Goal: Transaction & Acquisition: Obtain resource

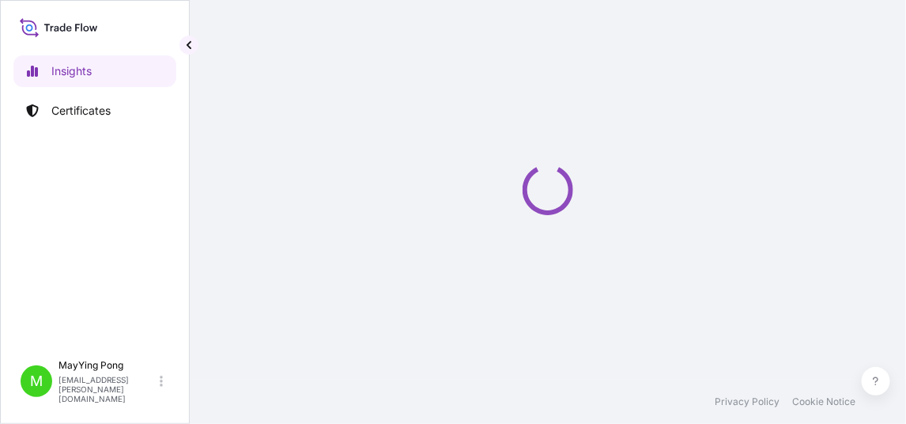
select select "2025"
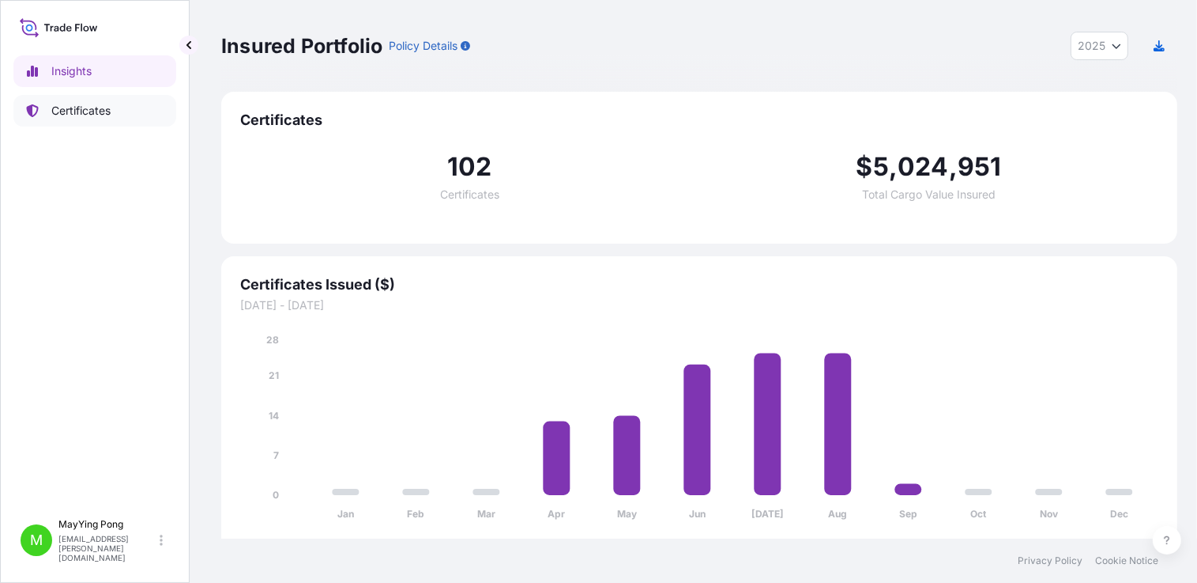
click at [70, 106] on p "Certificates" at bounding box center [80, 111] width 59 height 16
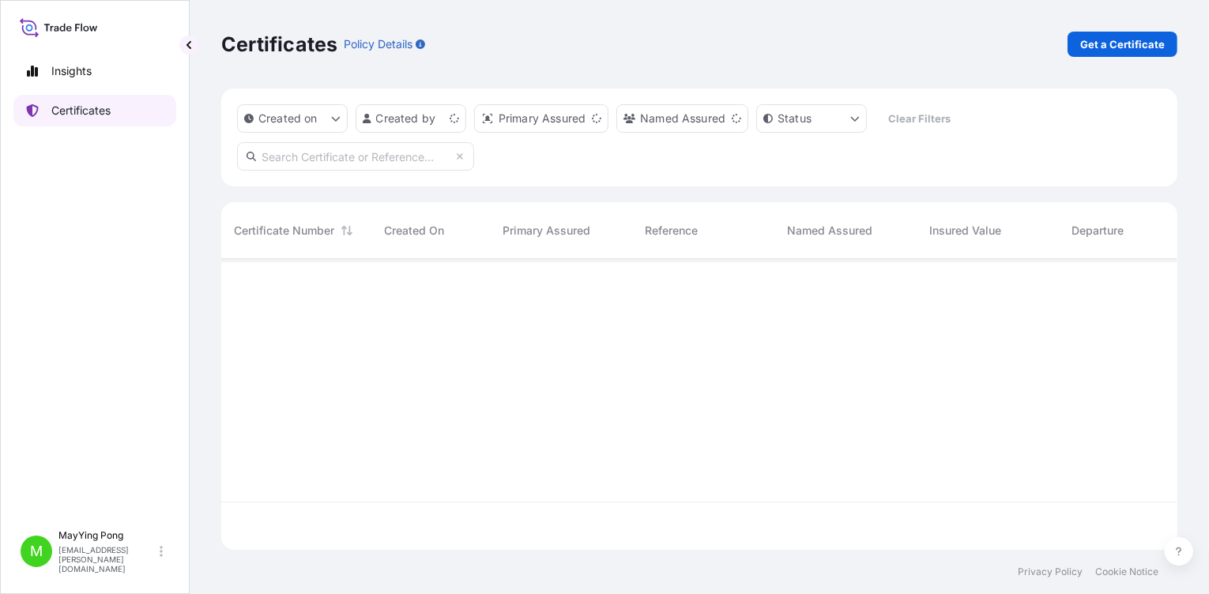
scroll to position [288, 945]
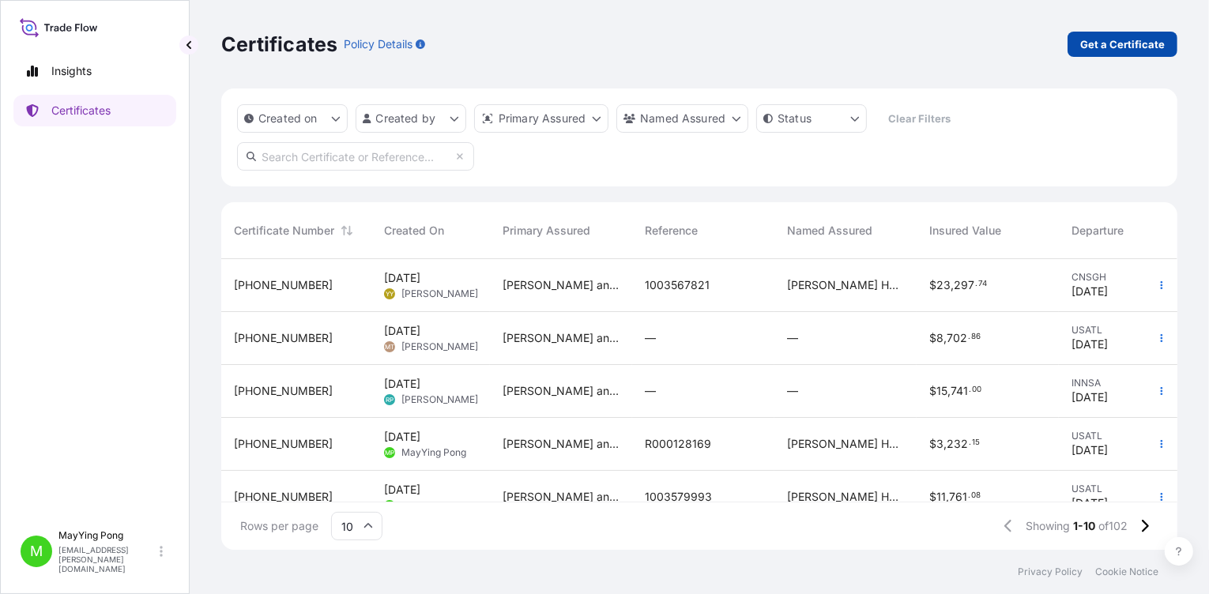
click at [905, 44] on p "Get a Certificate" at bounding box center [1122, 44] width 85 height 16
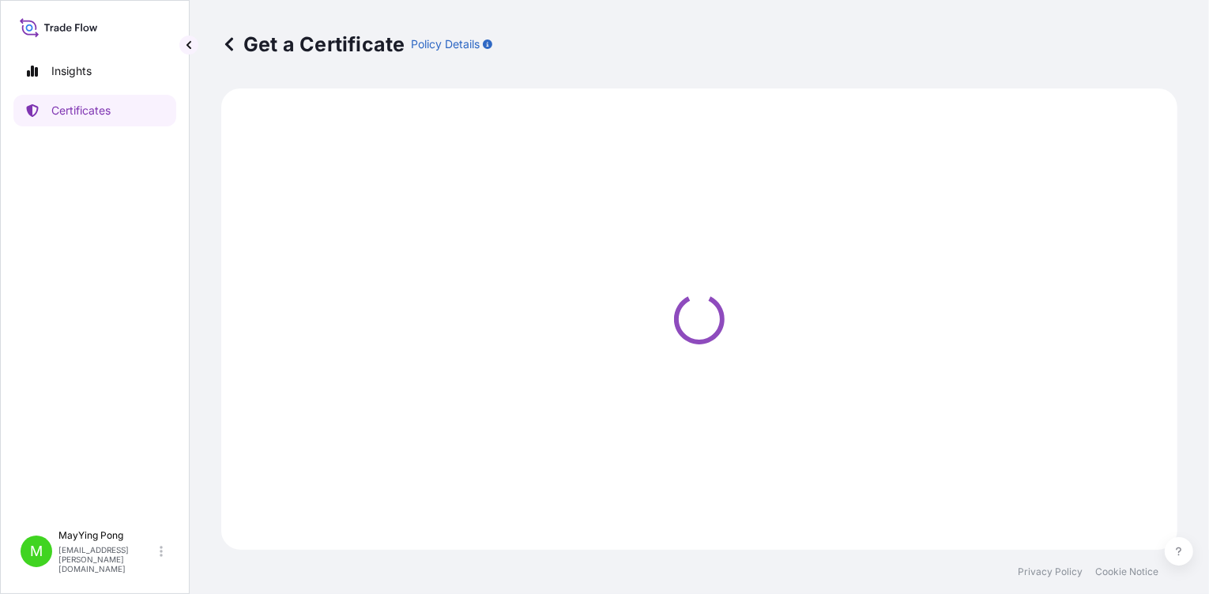
select select "Ocean Vessel"
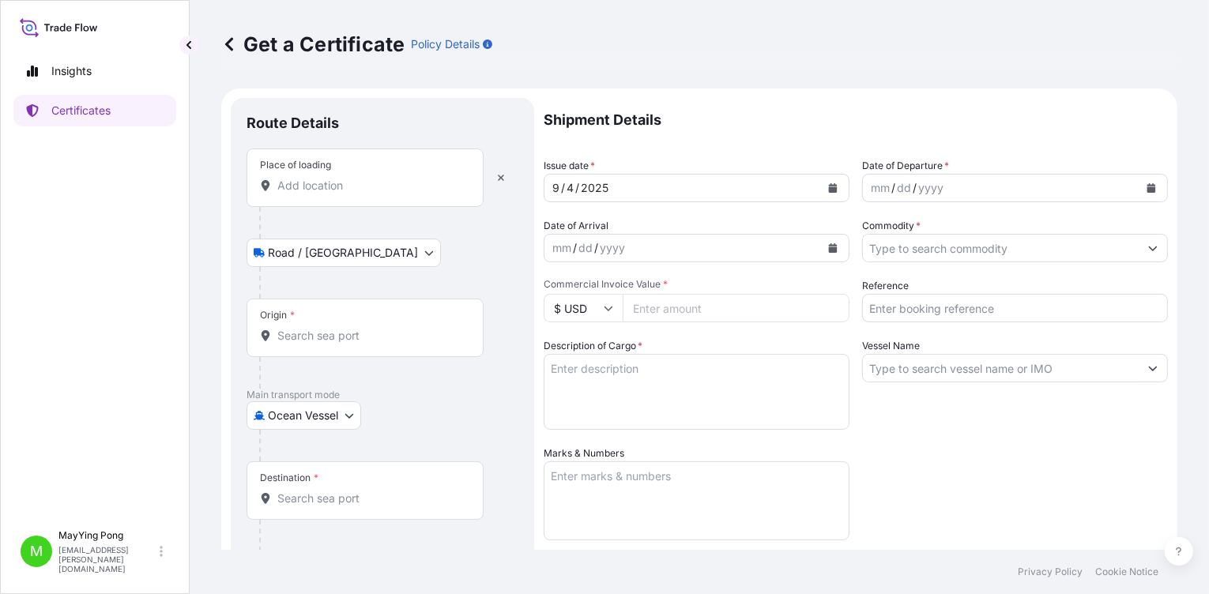
click at [305, 183] on input "Place of loading" at bounding box center [370, 186] width 187 height 16
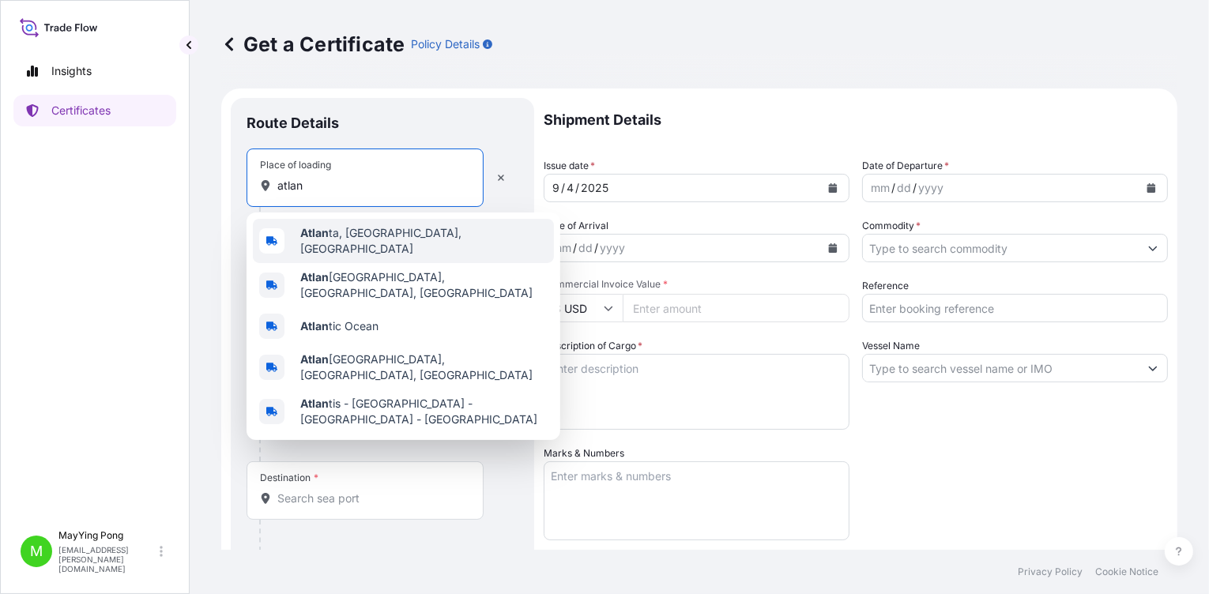
click at [319, 235] on b "Atlan" at bounding box center [314, 232] width 28 height 13
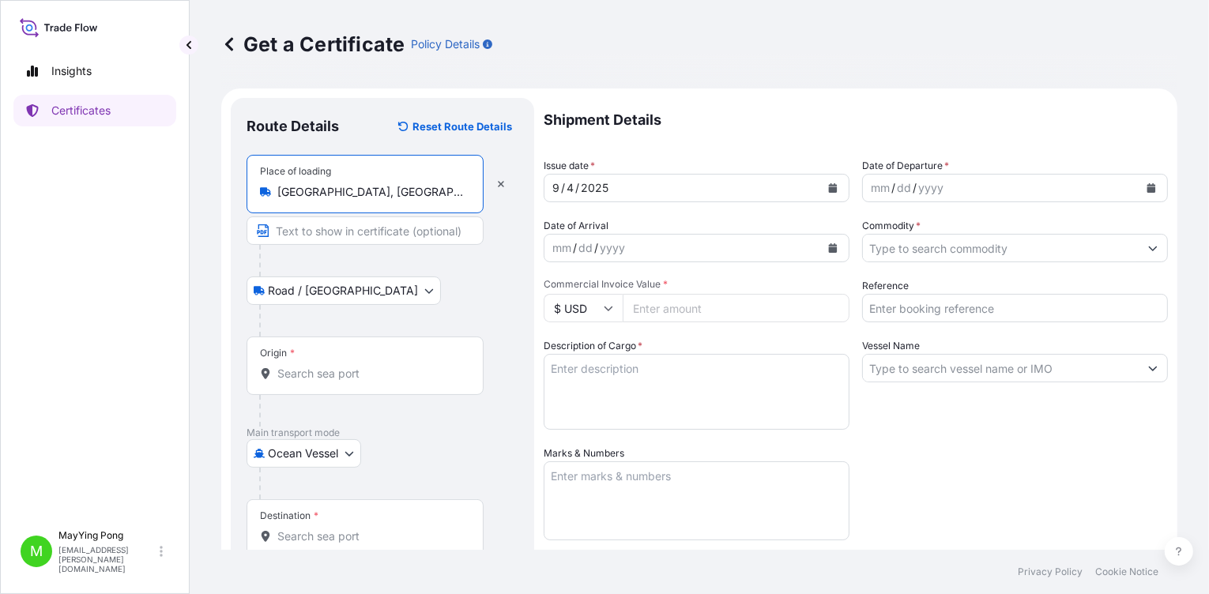
type input "[GEOGRAPHIC_DATA], [GEOGRAPHIC_DATA], [GEOGRAPHIC_DATA]"
click at [315, 368] on input "Origin *" at bounding box center [370, 374] width 187 height 16
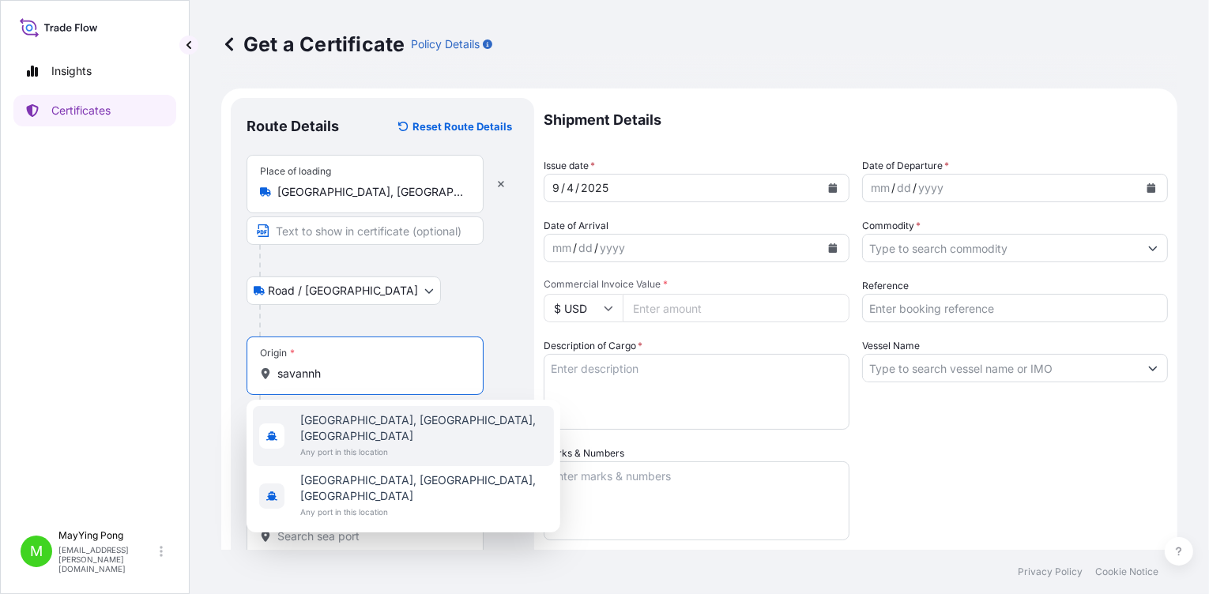
click at [338, 421] on span "[GEOGRAPHIC_DATA], [GEOGRAPHIC_DATA], [GEOGRAPHIC_DATA]" at bounding box center [423, 429] width 247 height 32
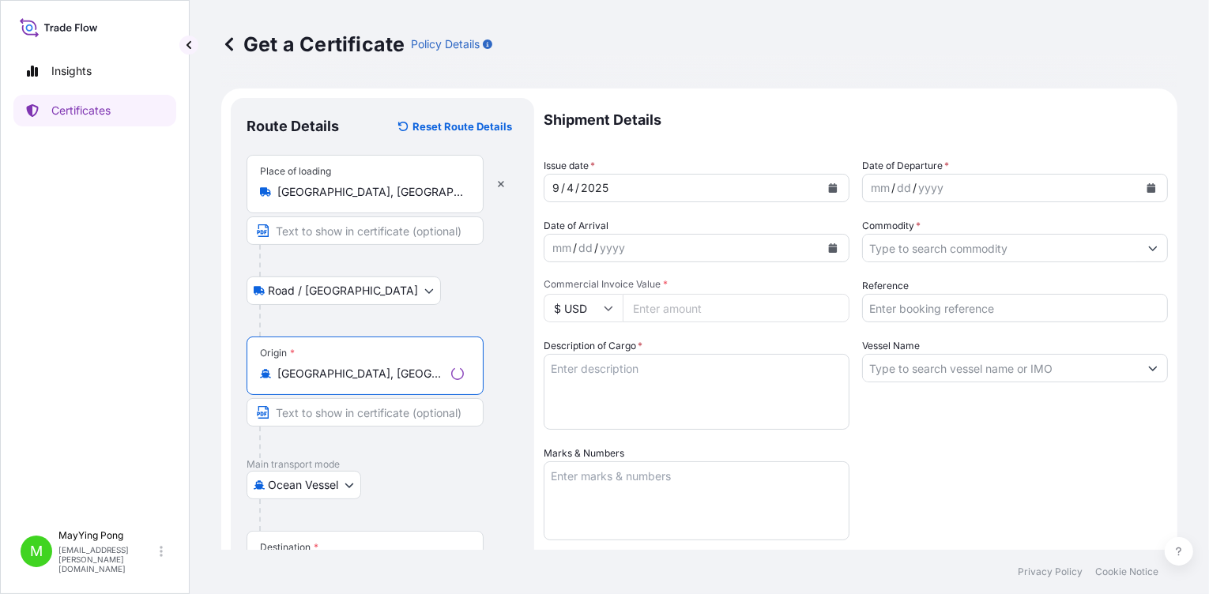
type input "[GEOGRAPHIC_DATA], [GEOGRAPHIC_DATA], [GEOGRAPHIC_DATA]"
click at [307, 423] on div "Destination *" at bounding box center [289, 547] width 58 height 13
click at [307, 423] on input "Destination *" at bounding box center [370, 568] width 187 height 16
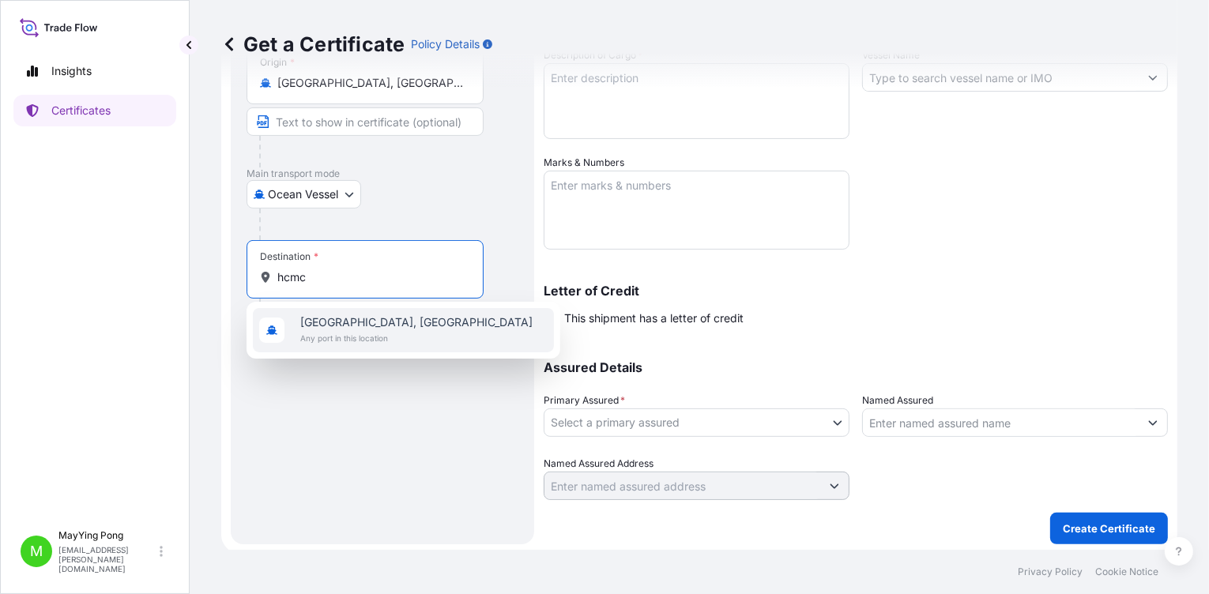
click at [390, 328] on span "[GEOGRAPHIC_DATA], [GEOGRAPHIC_DATA]" at bounding box center [416, 323] width 232 height 16
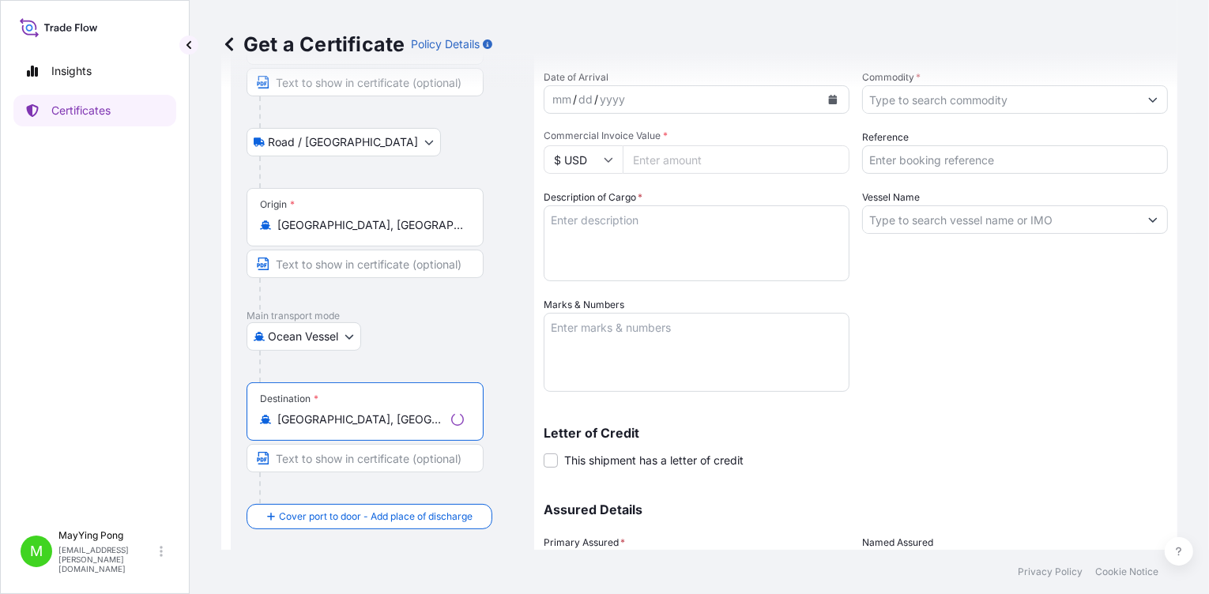
scroll to position [0, 0]
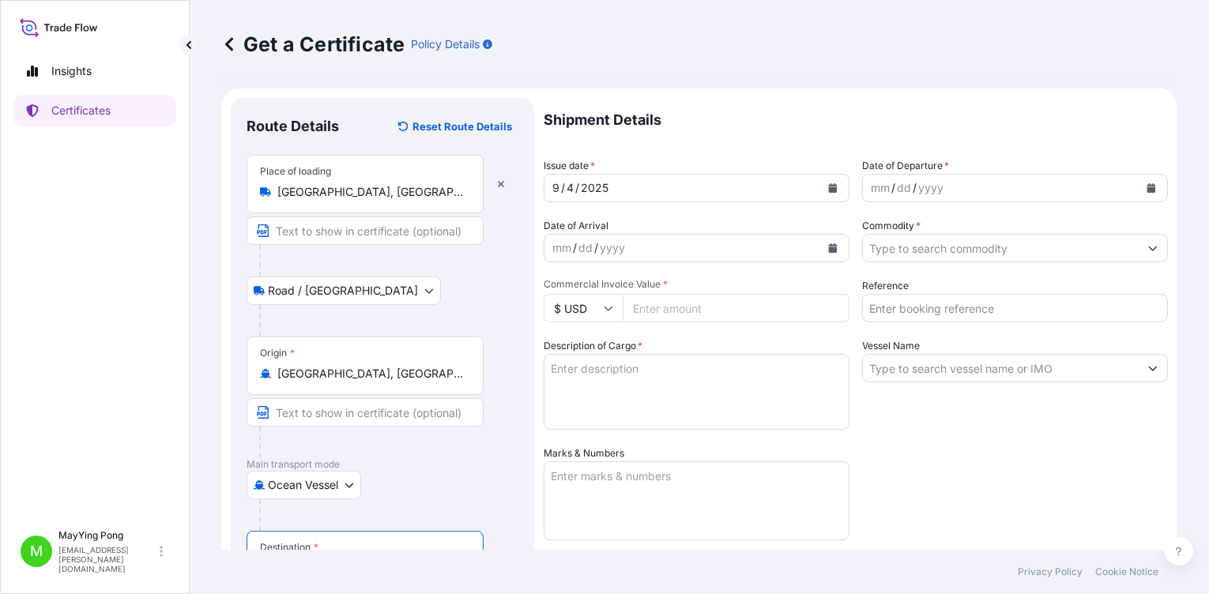
type input "[GEOGRAPHIC_DATA], [GEOGRAPHIC_DATA]"
click at [829, 188] on icon "Calendar" at bounding box center [833, 187] width 9 height 9
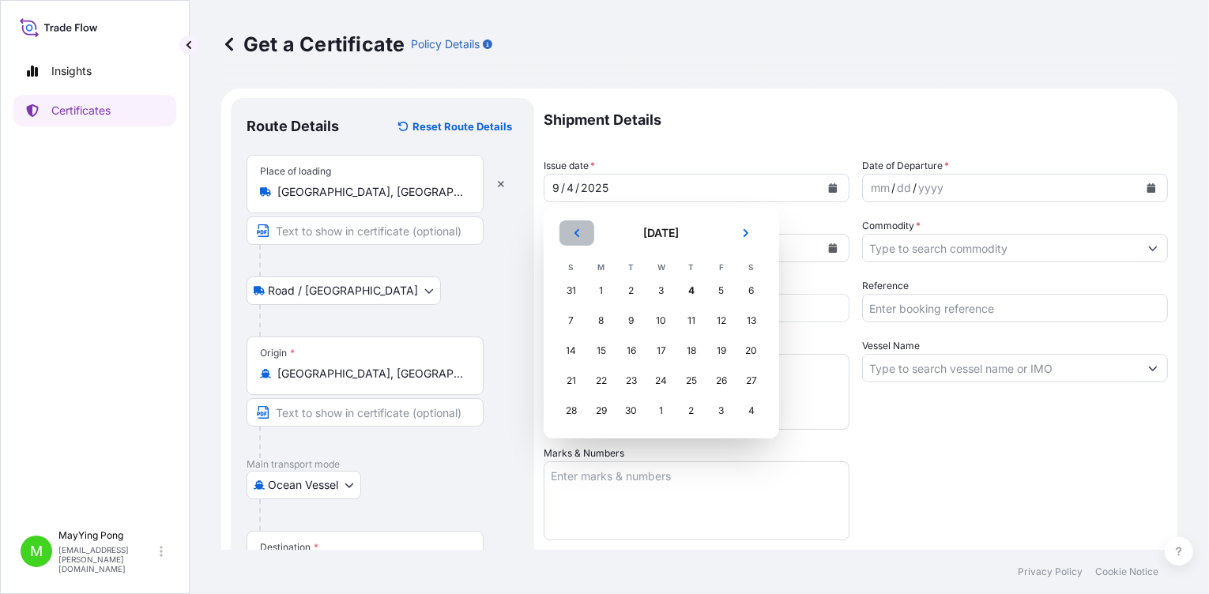
click at [574, 231] on icon "Previous" at bounding box center [576, 232] width 9 height 9
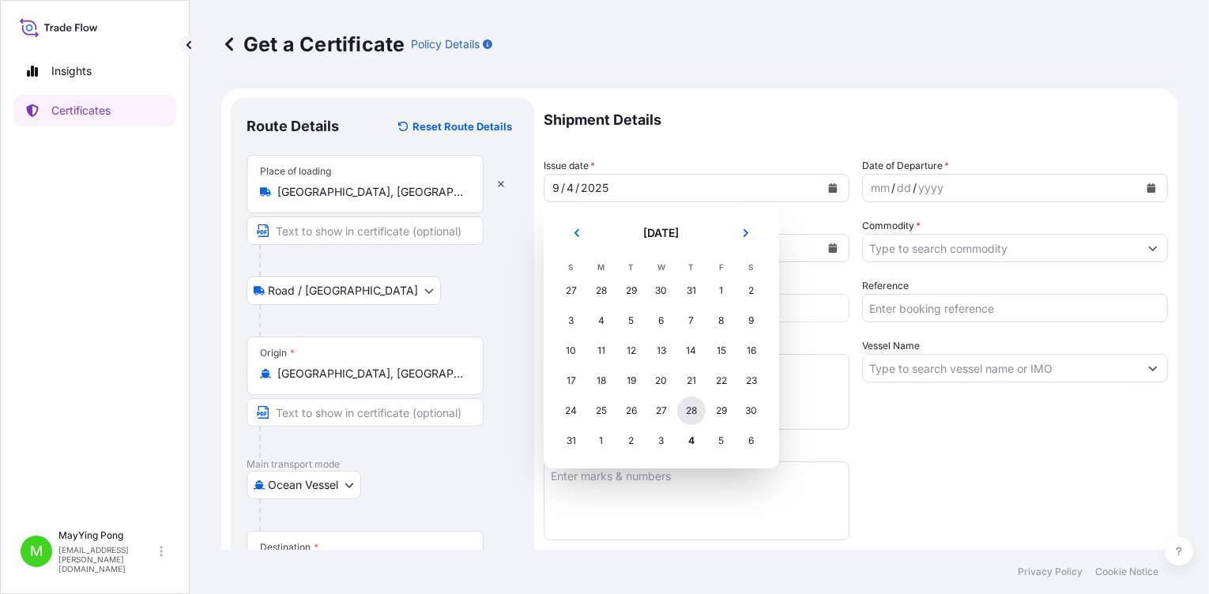
click at [697, 406] on div "28" at bounding box center [691, 411] width 28 height 28
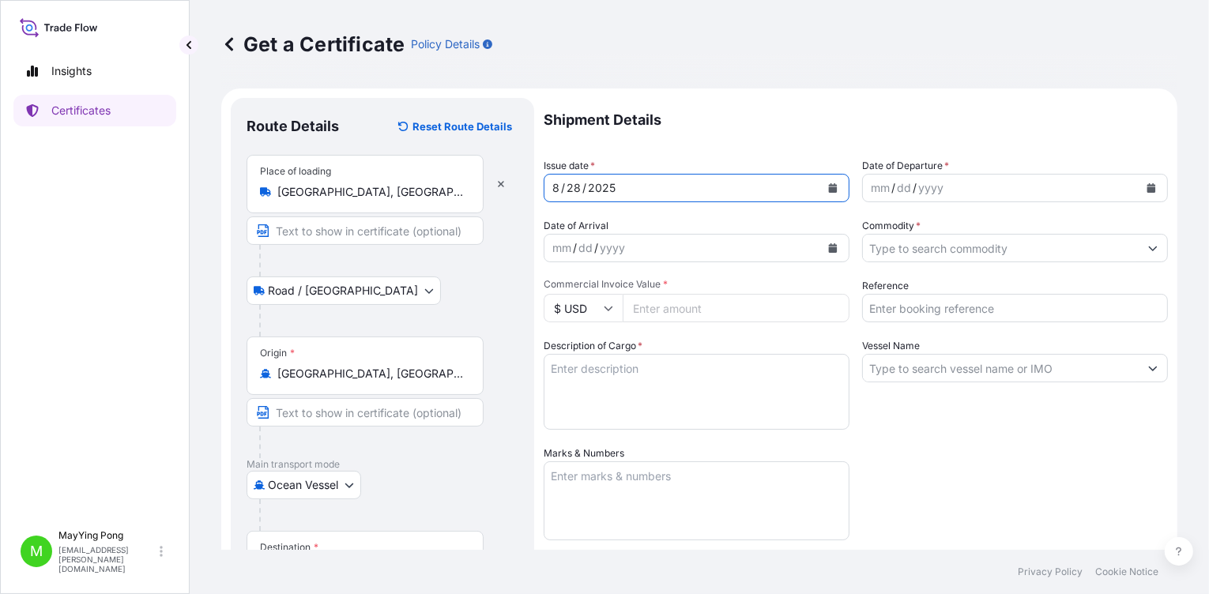
click at [905, 185] on icon "Calendar" at bounding box center [1152, 187] width 9 height 9
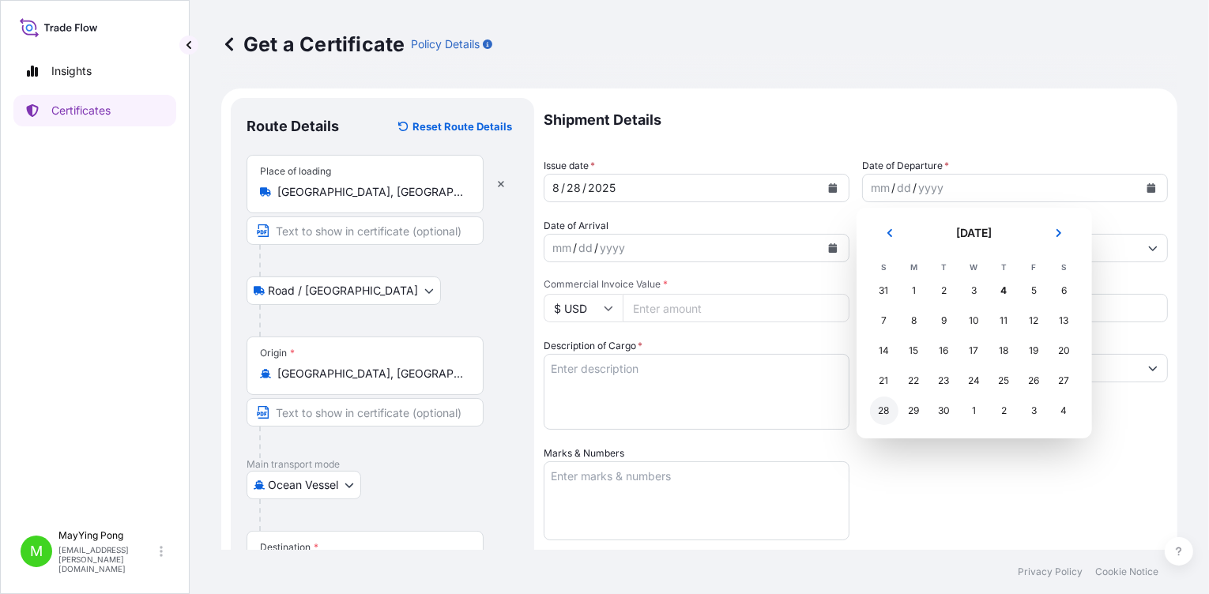
click at [889, 412] on div "28" at bounding box center [884, 411] width 28 height 28
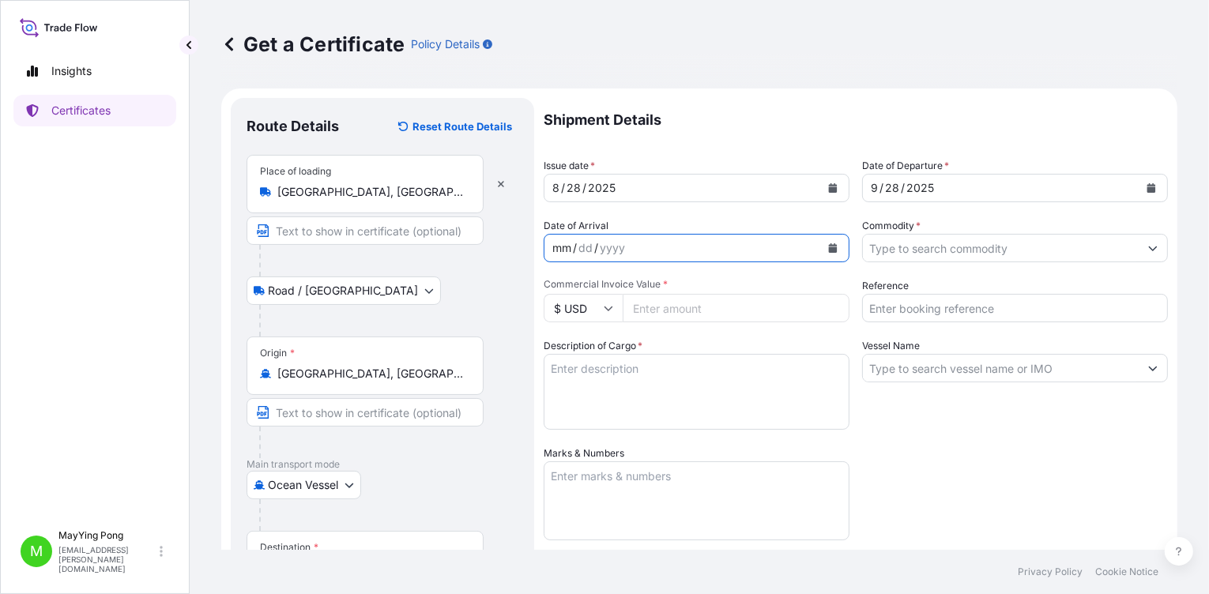
click at [689, 247] on div "mm / dd / yyyy" at bounding box center [683, 248] width 276 height 28
click at [829, 248] on icon "Calendar" at bounding box center [833, 247] width 9 height 9
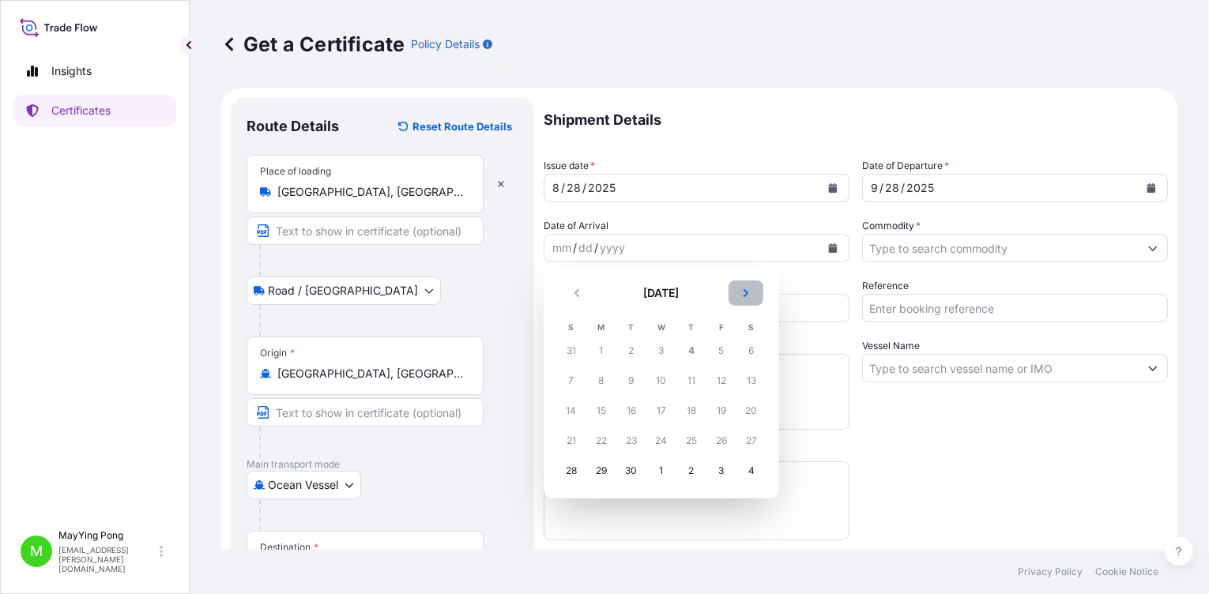
click at [745, 296] on icon "Next" at bounding box center [745, 292] width 9 height 9
click at [603, 423] on div "20" at bounding box center [601, 441] width 28 height 28
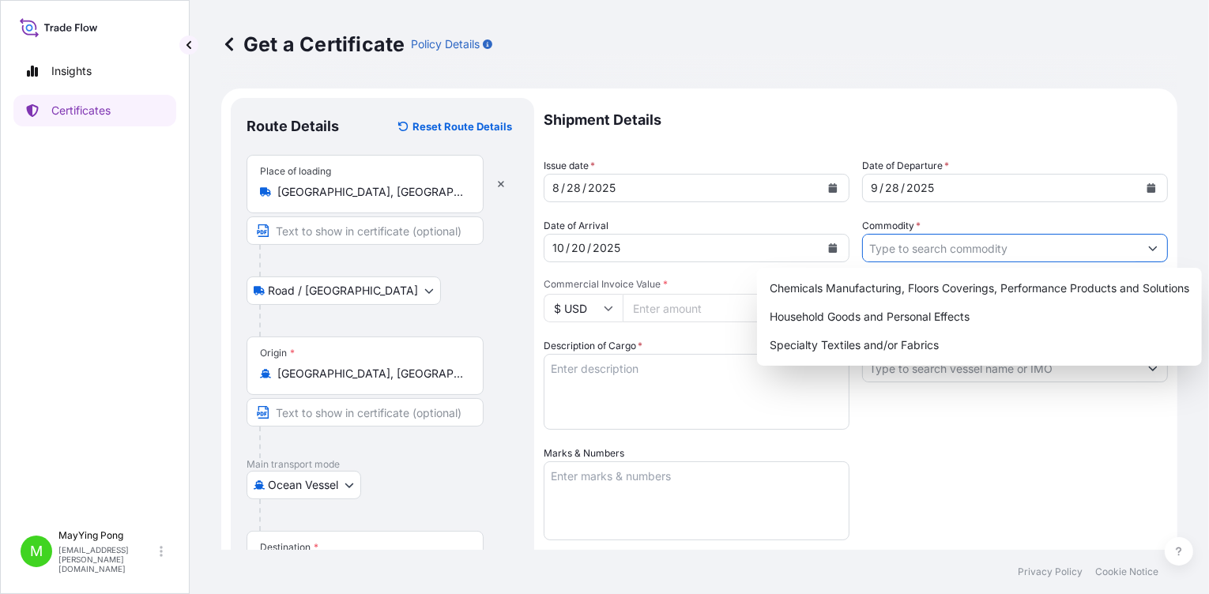
click at [905, 254] on input "Commodity *" at bounding box center [1001, 248] width 276 height 28
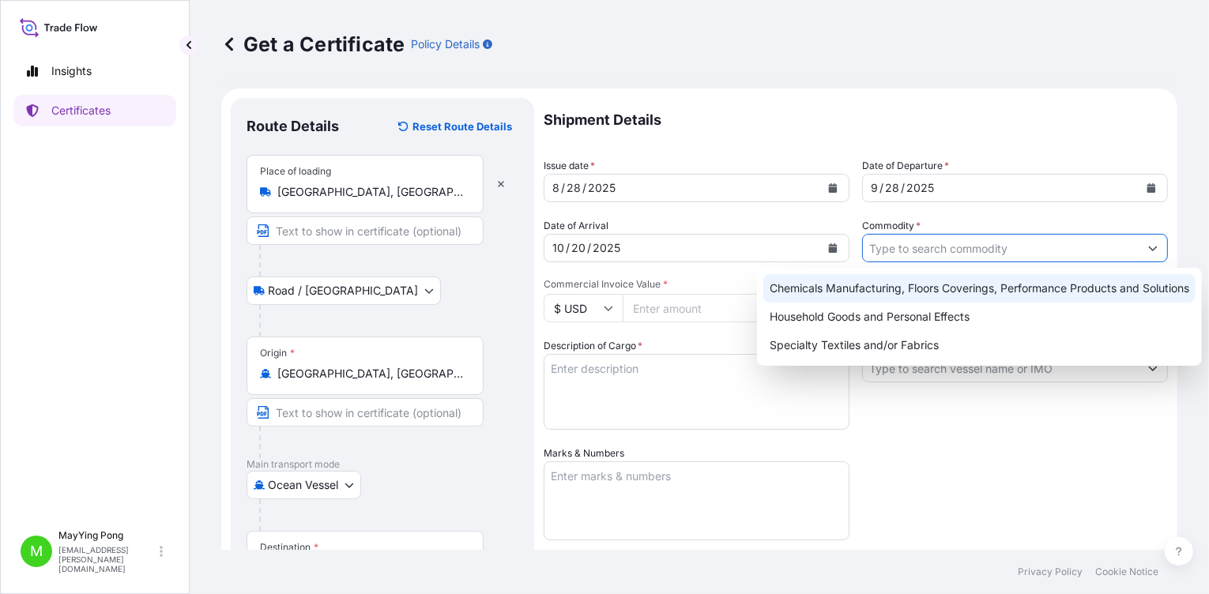
click at [893, 289] on div "Chemicals Manufacturing, Floors Coverings, Performance Products and Solutions" at bounding box center [980, 288] width 432 height 28
type input "Chemicals Manufacturing, Floors Coverings, Performance Products and Solutions"
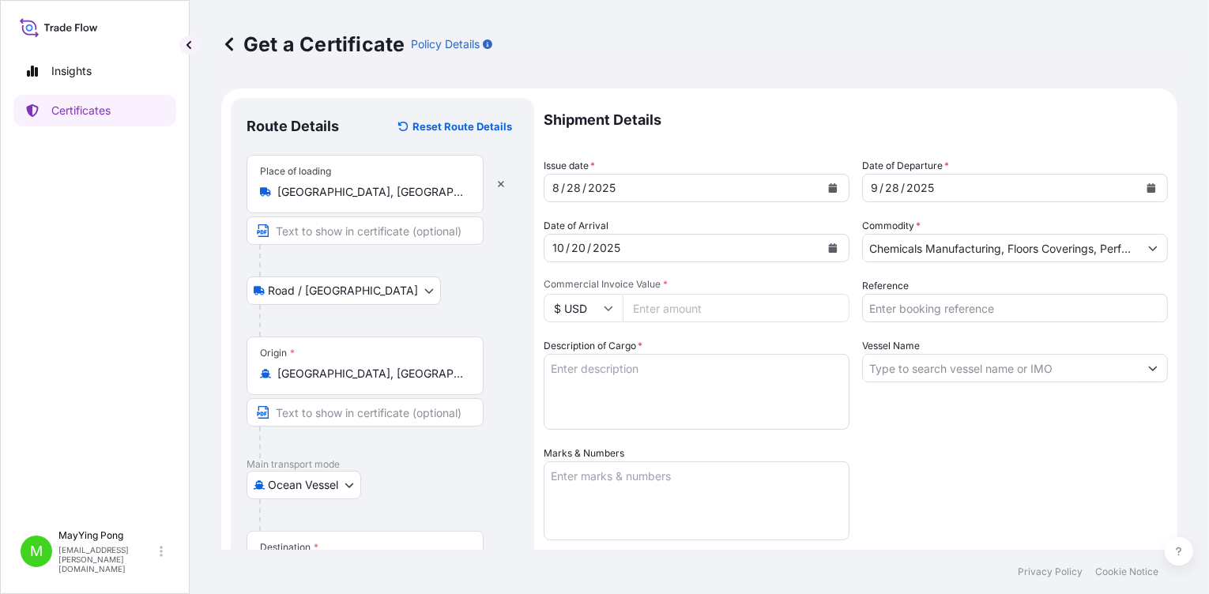
click at [677, 304] on input "Commercial Invoice Value *" at bounding box center [736, 308] width 227 height 28
type input "6653.29"
click at [884, 308] on input "Reference" at bounding box center [1015, 308] width 306 height 28
type input "1003553143"
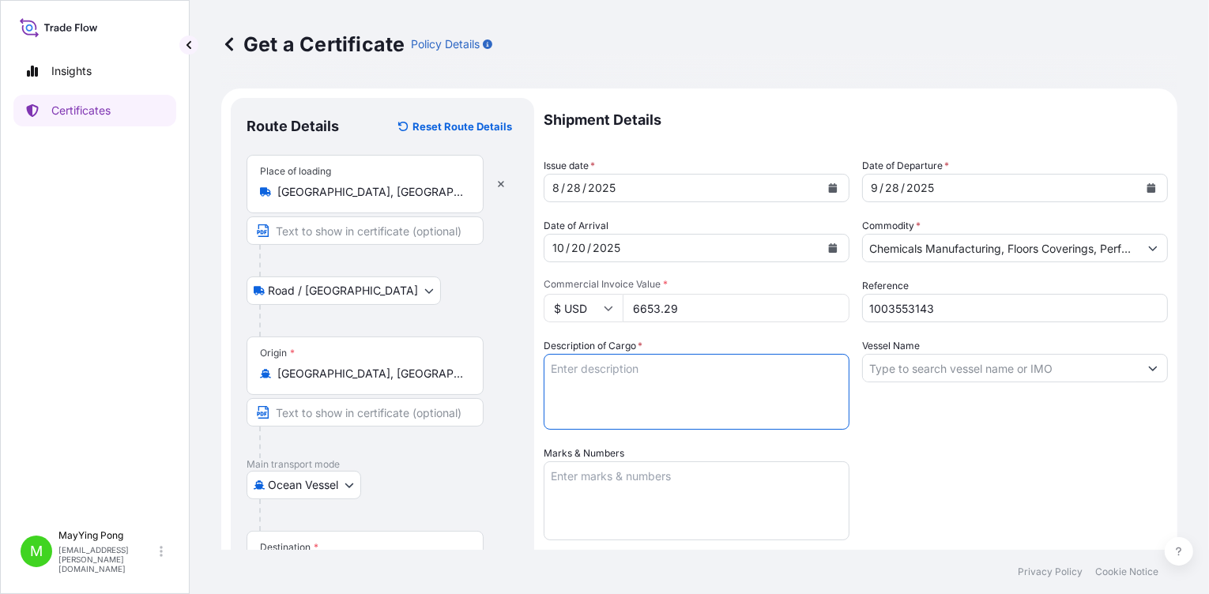
click at [569, 360] on textarea "Description of Cargo *" at bounding box center [697, 392] width 306 height 76
type textarea "1 pallet - non haz chemicals RT Ultra Orange 2396"
click at [576, 423] on textarea "Marks & Numbers" at bounding box center [697, 501] width 306 height 79
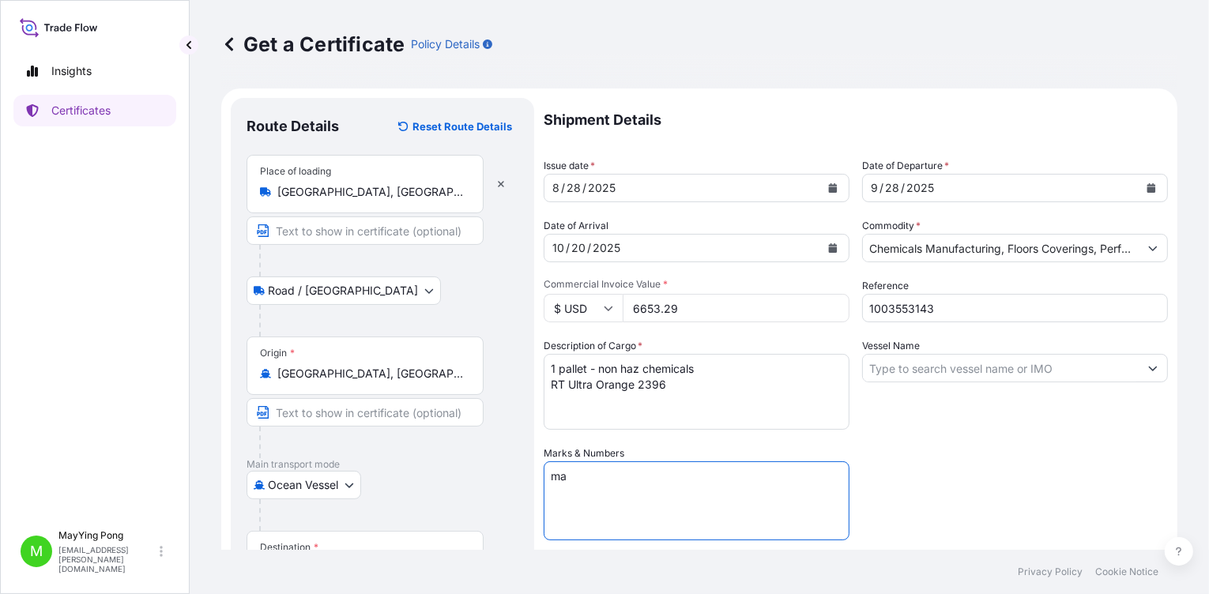
type textarea "m"
type textarea "Man Bang Trade Vietnam Co Ltd 1 pallet"
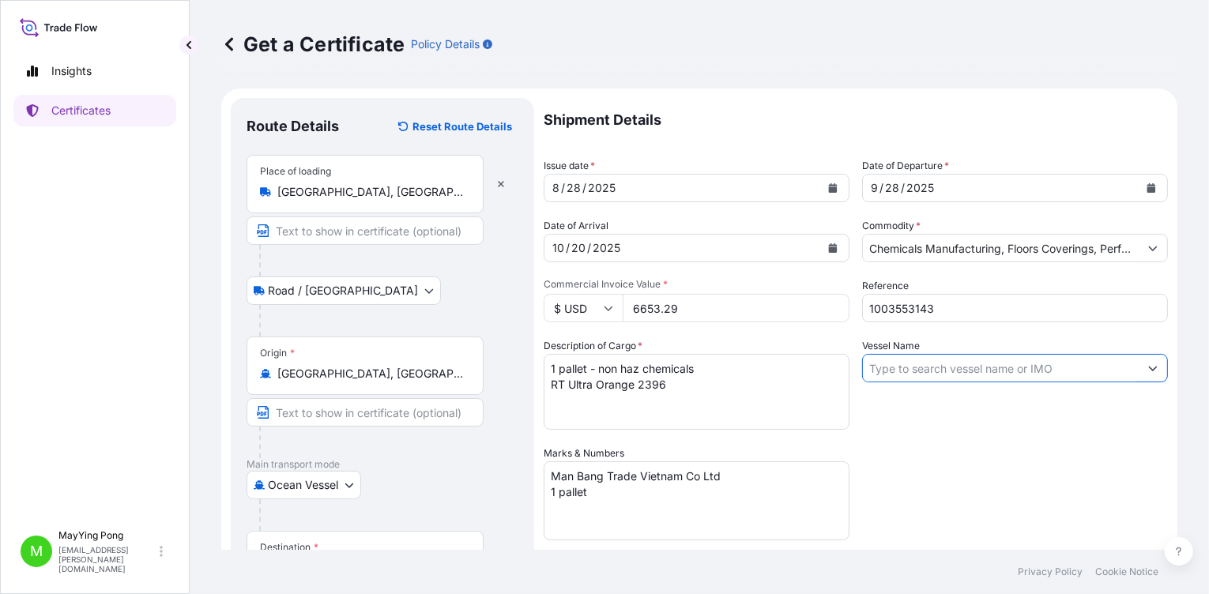
click at [873, 374] on input "Vessel Name" at bounding box center [1001, 368] width 276 height 28
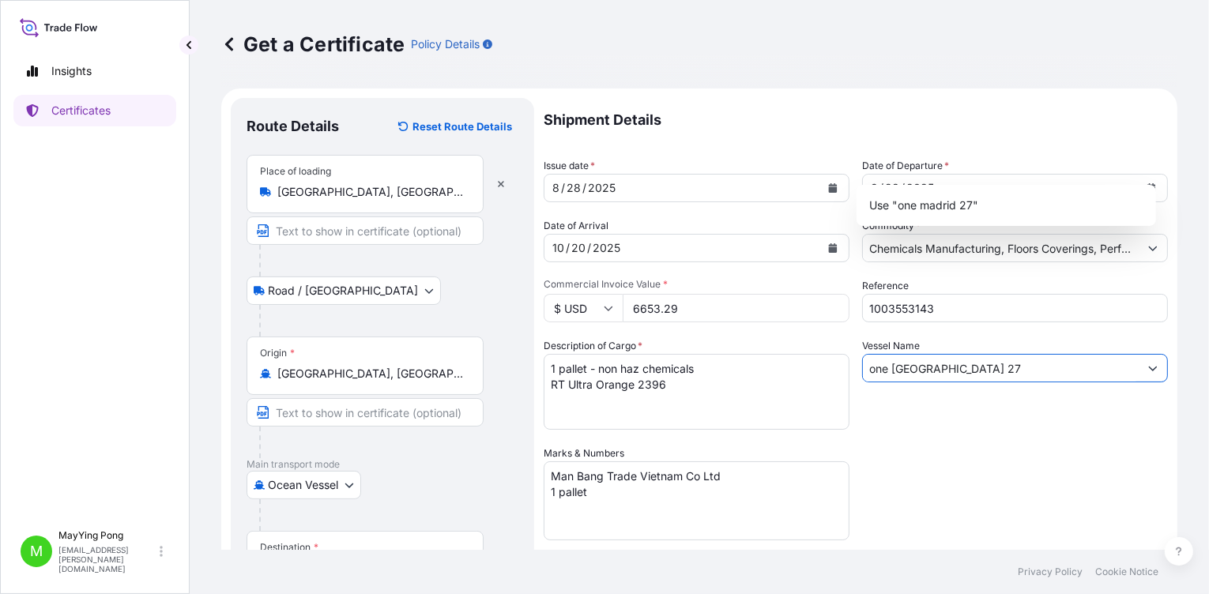
scroll to position [293, 0]
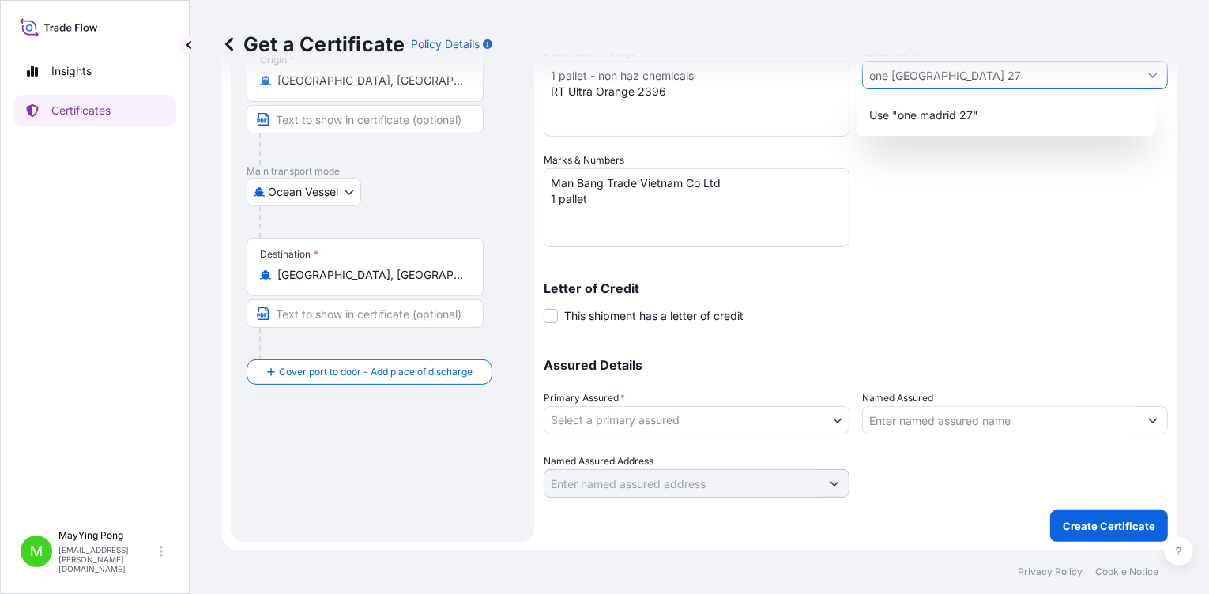
type input "one [GEOGRAPHIC_DATA] 27"
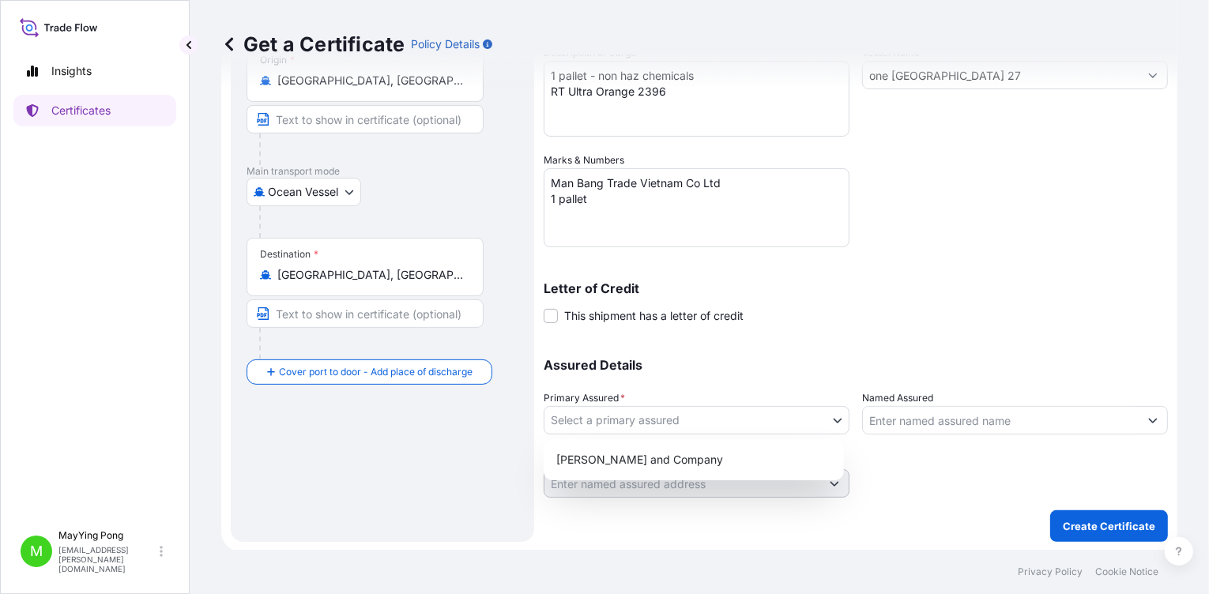
click at [680, 419] on body "13 options available. 1 option available. 0 options available. 1 option availab…" at bounding box center [604, 297] width 1209 height 594
click at [674, 423] on div "[PERSON_NAME] and Company" at bounding box center [694, 460] width 288 height 28
select select "31531"
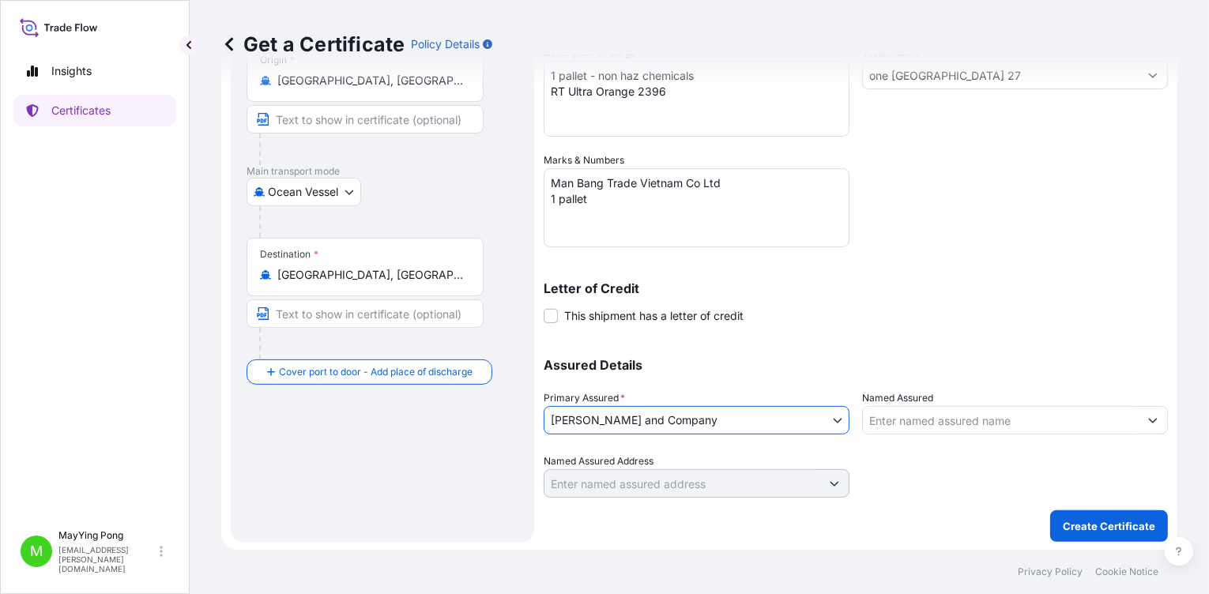
click at [905, 423] on input "Named Assured" at bounding box center [1001, 420] width 276 height 28
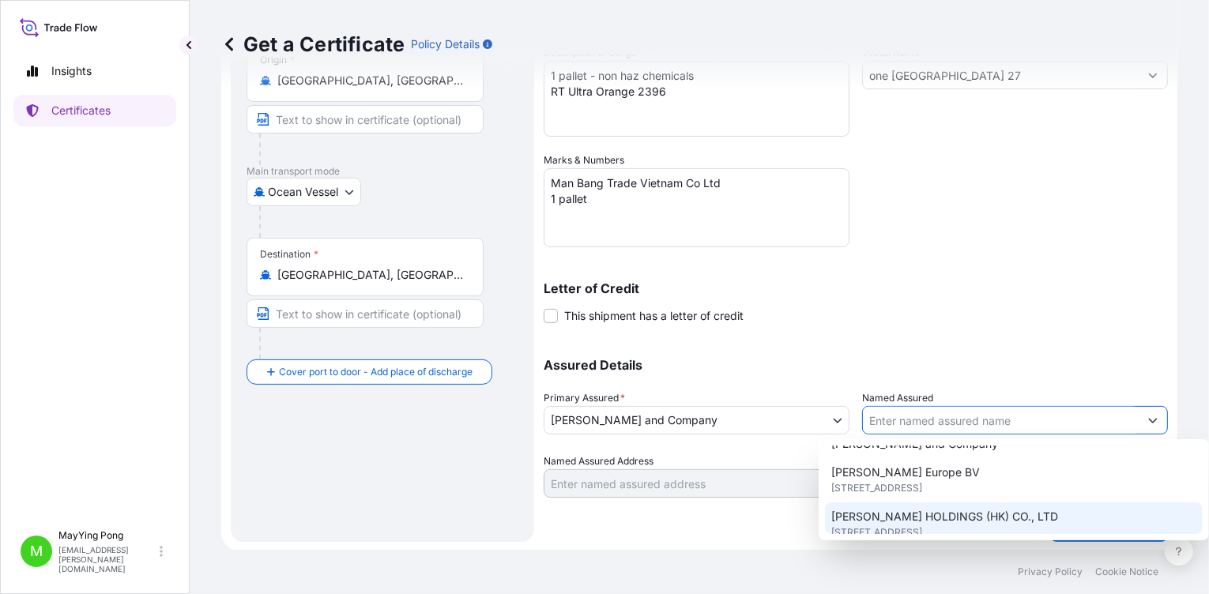
scroll to position [315, 0]
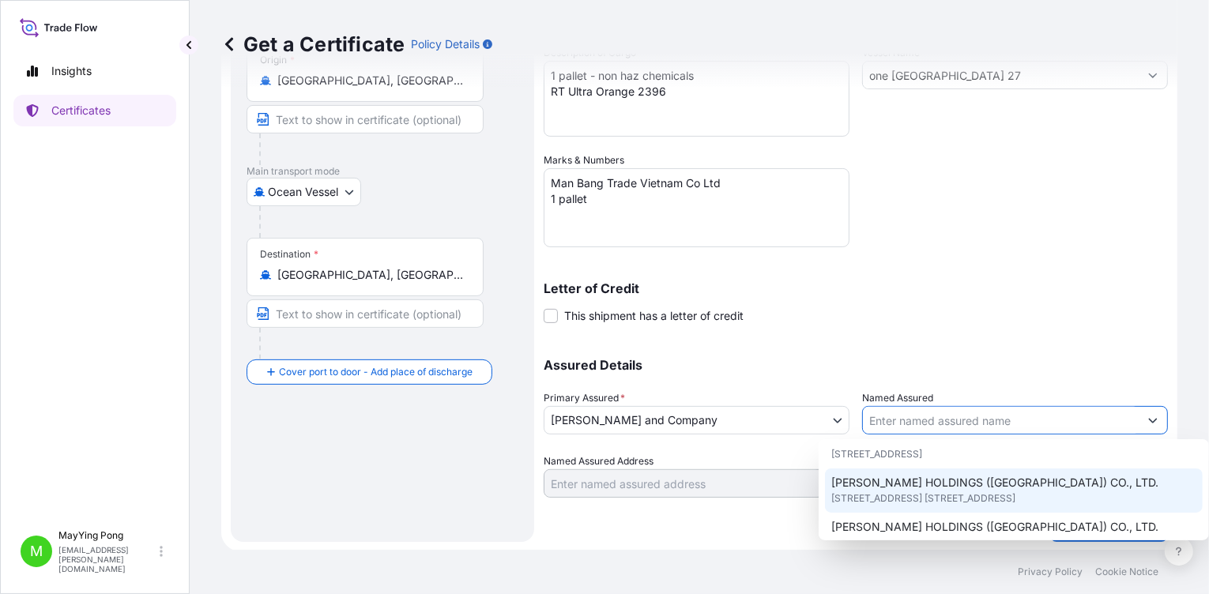
click at [905, 423] on span "[STREET_ADDRESS] [STREET_ADDRESS]" at bounding box center [924, 499] width 184 height 16
type input "[PERSON_NAME] HOLDINGS ([GEOGRAPHIC_DATA]) CO., LTD."
type input "[STREET_ADDRESS] [STREET_ADDRESS],"
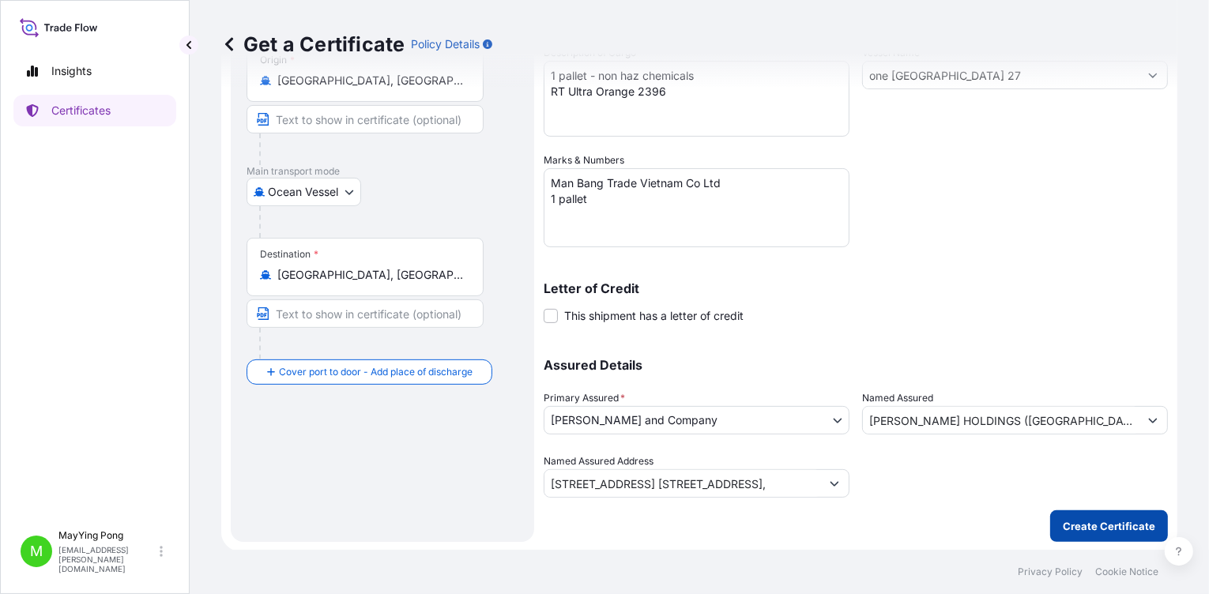
click at [905, 423] on p "Create Certificate" at bounding box center [1109, 527] width 92 height 16
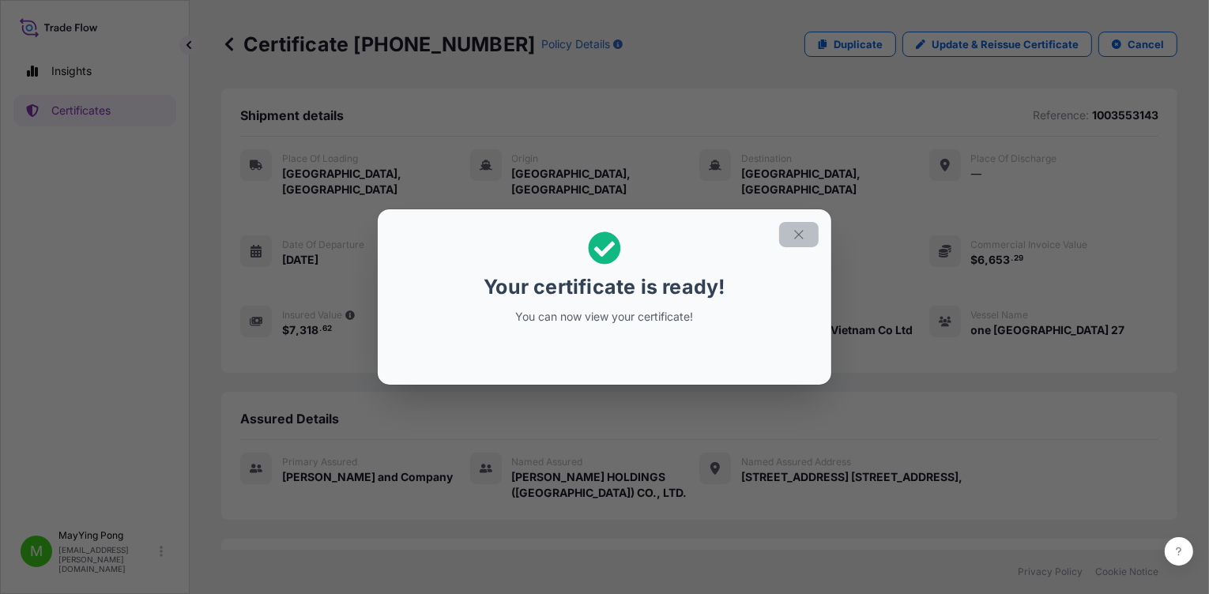
click at [799, 231] on icon "button" at bounding box center [799, 235] width 14 height 14
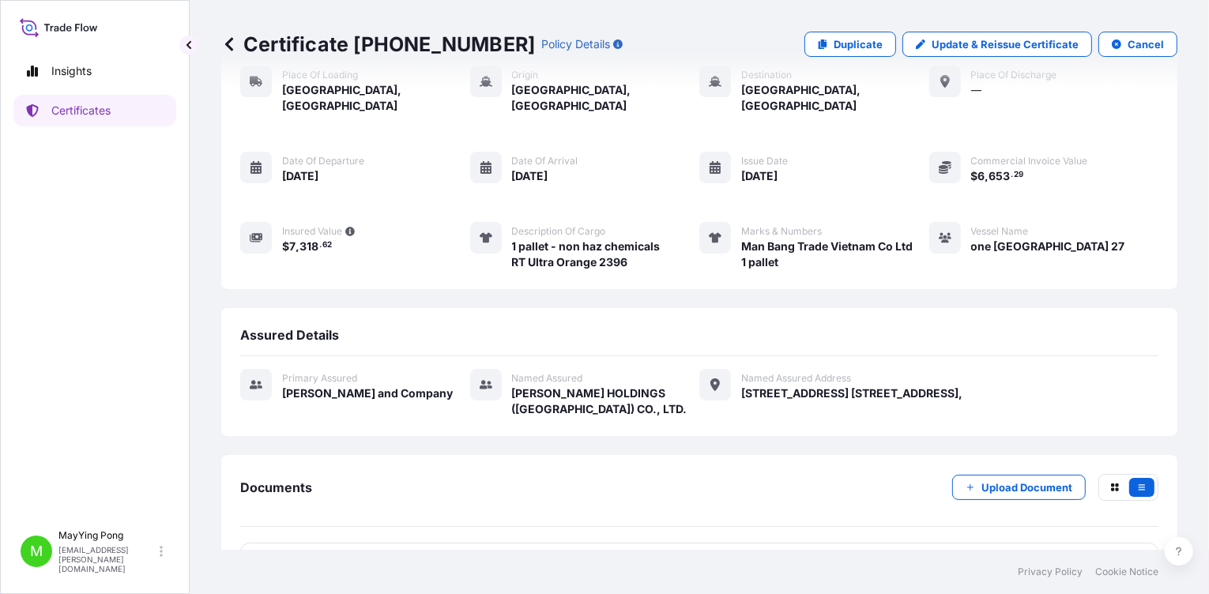
scroll to position [117, 0]
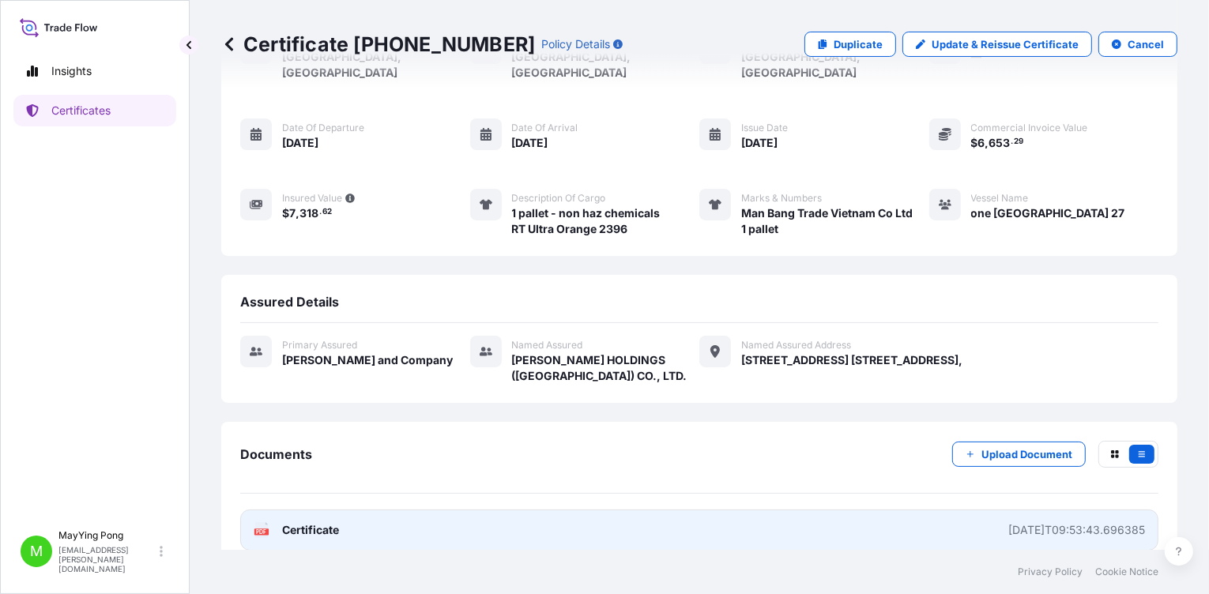
click at [296, 423] on span "Certificate" at bounding box center [310, 530] width 57 height 16
